Goal: Understand process/instructions: Learn about a topic

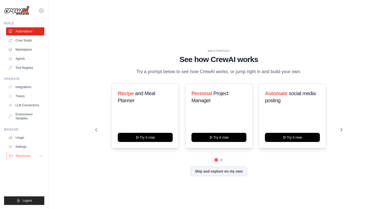
click at [23, 156] on span "Resources" at bounding box center [23, 156] width 14 height 4
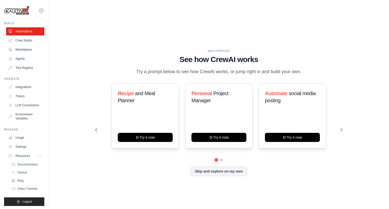
click at [21, 12] on img at bounding box center [16, 11] width 25 height 10
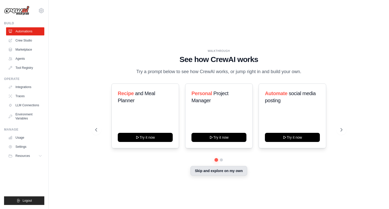
click at [237, 166] on button "Skip and explore on my own" at bounding box center [219, 171] width 57 height 10
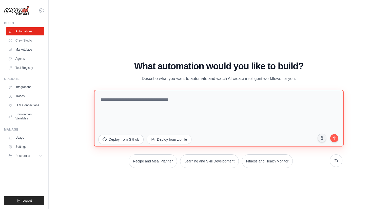
click at [159, 90] on textarea at bounding box center [219, 118] width 250 height 57
type textarea "**********"
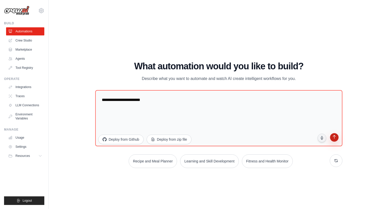
click at [332, 135] on icon "submit" at bounding box center [334, 137] width 5 height 5
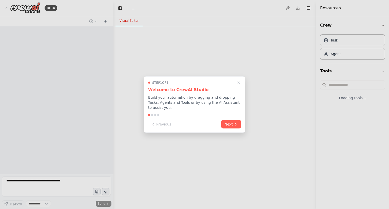
select select "****"
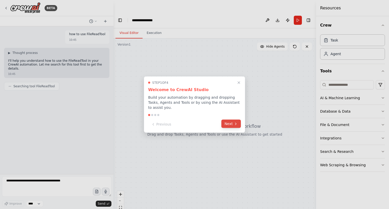
click at [231, 124] on button "Next" at bounding box center [231, 124] width 20 height 8
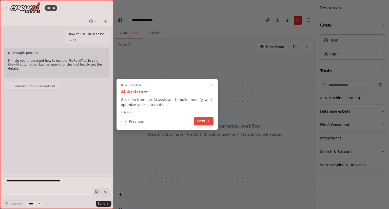
click at [203, 123] on button "Next" at bounding box center [204, 121] width 20 height 8
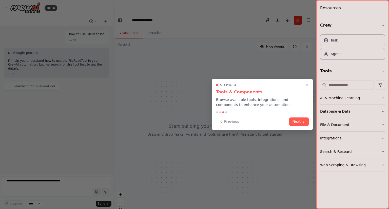
click at [288, 120] on div "Previous Next" at bounding box center [262, 122] width 93 height 8
click at [295, 121] on button "Next" at bounding box center [299, 121] width 20 height 8
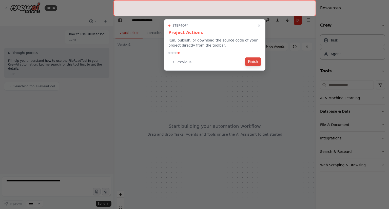
click at [256, 65] on button "Finish" at bounding box center [253, 62] width 16 height 8
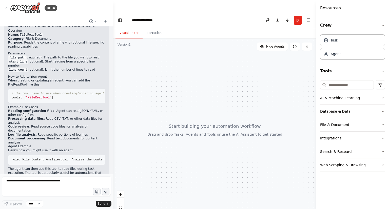
scroll to position [97, 0]
